Goal: Task Accomplishment & Management: Manage account settings

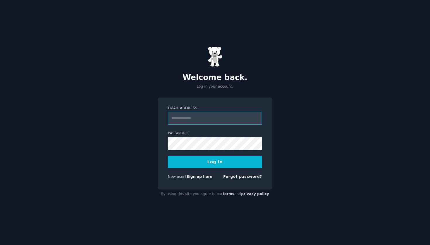
type input "**********"
click at [215, 162] on button "Log In" at bounding box center [215, 162] width 94 height 12
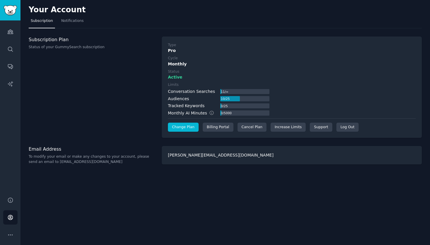
click at [185, 128] on link "Change Plan" at bounding box center [183, 127] width 31 height 9
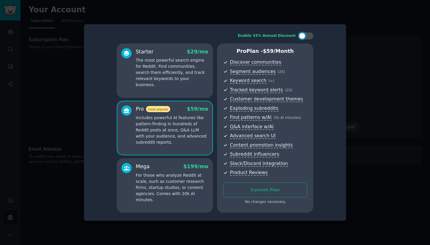
click at [186, 77] on p "The most powerful search engine for Reddit. Find communities, search them effic…" at bounding box center [172, 72] width 73 height 31
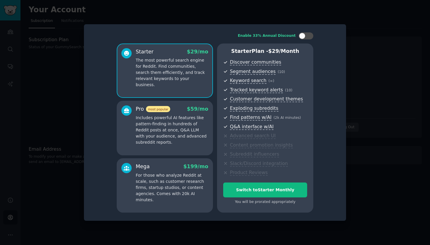
click at [387, 75] on div at bounding box center [215, 122] width 430 height 245
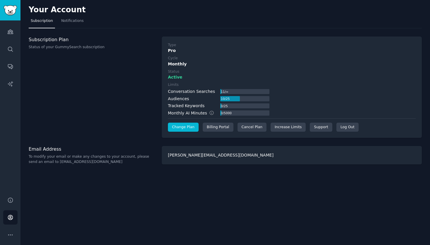
click at [184, 127] on link "Change Plan" at bounding box center [183, 127] width 31 height 9
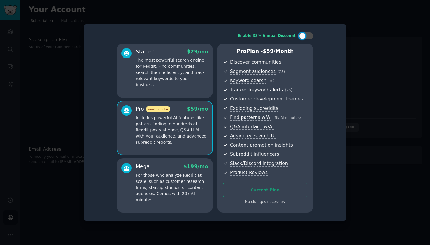
click at [172, 81] on p "The most powerful search engine for Reddit. Find communities, search them effic…" at bounding box center [172, 72] width 73 height 31
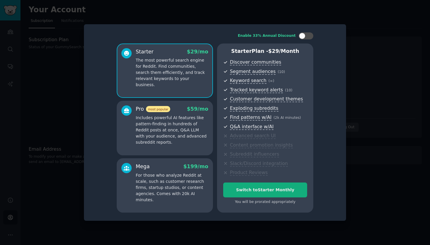
click at [279, 188] on div "Switch to Starter Monthly" at bounding box center [264, 190] width 83 height 6
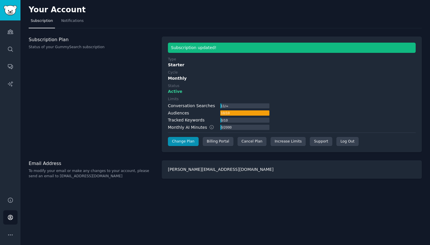
click at [185, 114] on div "Audiences" at bounding box center [178, 113] width 21 height 6
click at [184, 106] on div "Conversation Searches" at bounding box center [191, 106] width 47 height 6
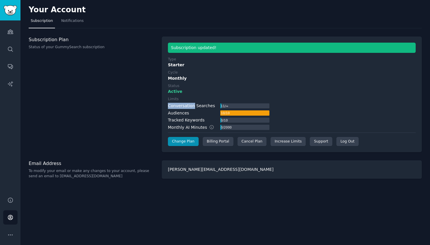
click at [184, 106] on div "Conversation Searches" at bounding box center [191, 106] width 47 height 6
click at [184, 118] on div "Tracked Keywords" at bounding box center [186, 120] width 37 height 6
click at [13, 32] on icon "Sidebar" at bounding box center [10, 32] width 5 height 4
